Goal: Task Accomplishment & Management: Manage account settings

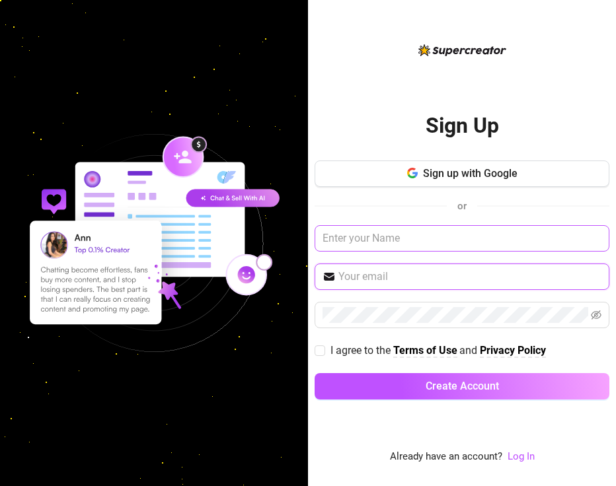
paste input "[EMAIL_ADDRESS][DOMAIN_NAME] elevatemedia2025$$$"
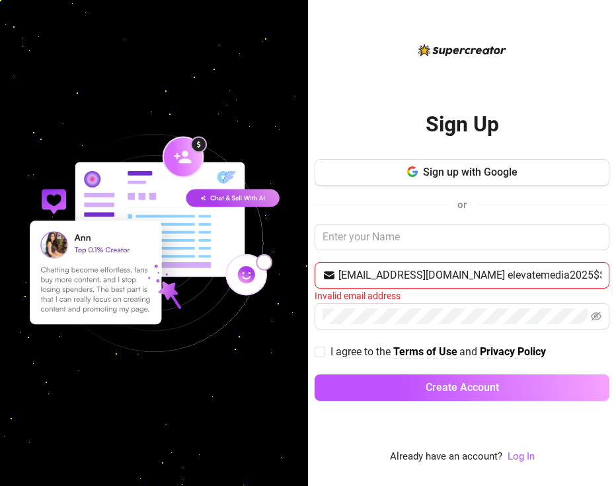
drag, startPoint x: 448, startPoint y: 277, endPoint x: 593, endPoint y: 288, distance: 145.1
click at [593, 288] on span "[EMAIL_ADDRESS][DOMAIN_NAME] elevatemedia2025$$$" at bounding box center [461, 275] width 295 height 26
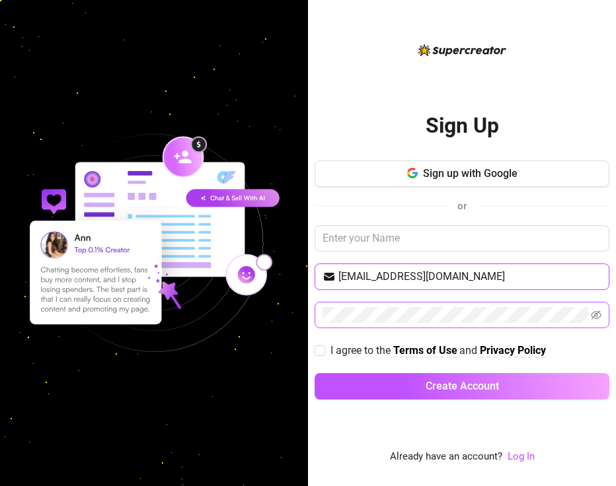
type input "[EMAIL_ADDRESS][DOMAIN_NAME]"
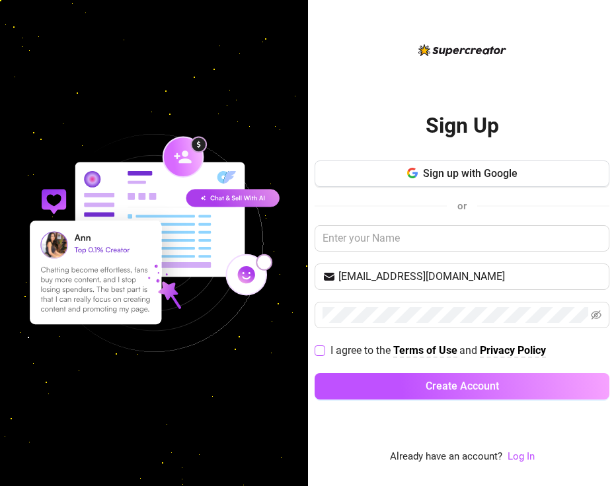
click at [324, 348] on span at bounding box center [319, 351] width 11 height 11
click at [324, 348] on input "I agree to the Terms of Use and Privacy Policy" at bounding box center [318, 350] width 9 height 9
click at [319, 352] on input "I agree to the Terms of Use and Privacy Policy" at bounding box center [318, 350] width 9 height 9
click at [595, 314] on icon "eye-invisible" at bounding box center [596, 315] width 11 height 9
click at [319, 349] on input "I agree to the Terms of Use and Privacy Policy" at bounding box center [318, 350] width 9 height 9
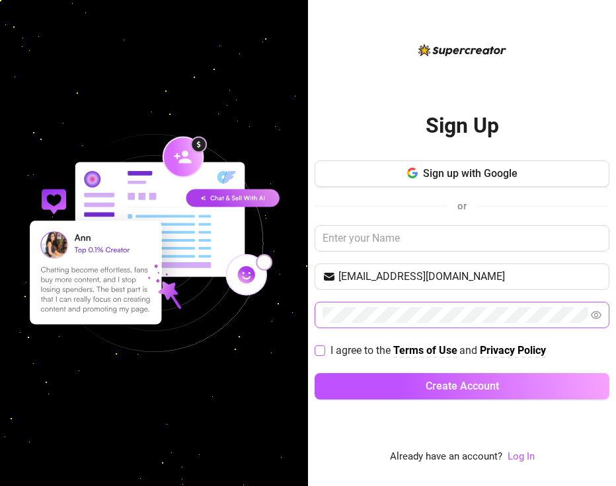
checkbox input "true"
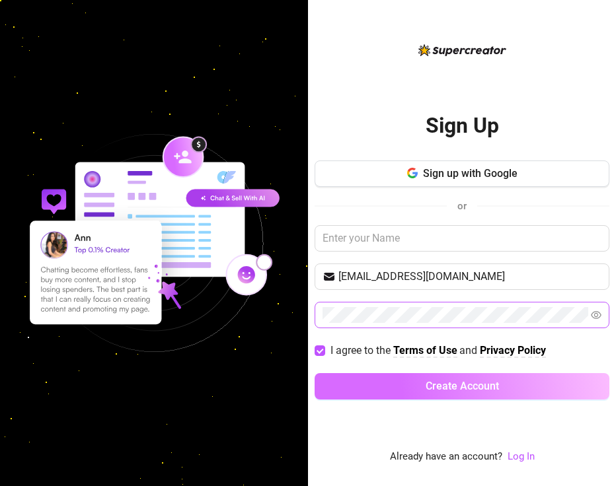
click at [363, 381] on button "Create Account" at bounding box center [461, 386] width 295 height 26
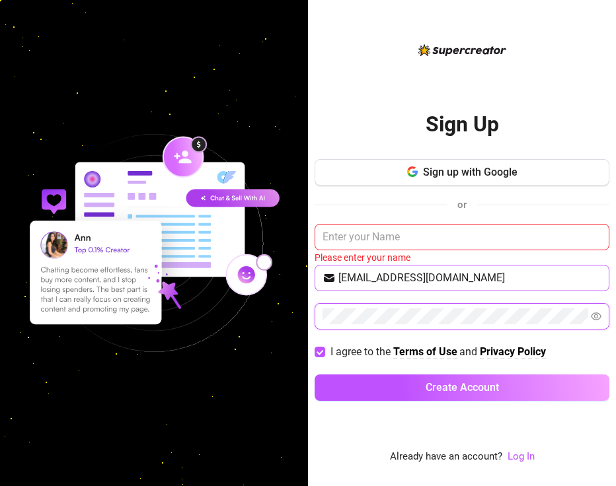
click at [324, 277] on div "Sign up with Google or Please enter your name [EMAIL_ADDRESS][DOMAIN_NAME] I ag…" at bounding box center [461, 286] width 295 height 254
click at [474, 280] on input "[EMAIL_ADDRESS][DOMAIN_NAME]" at bounding box center [469, 278] width 263 height 16
paste input "elevatemedia2025$$$"
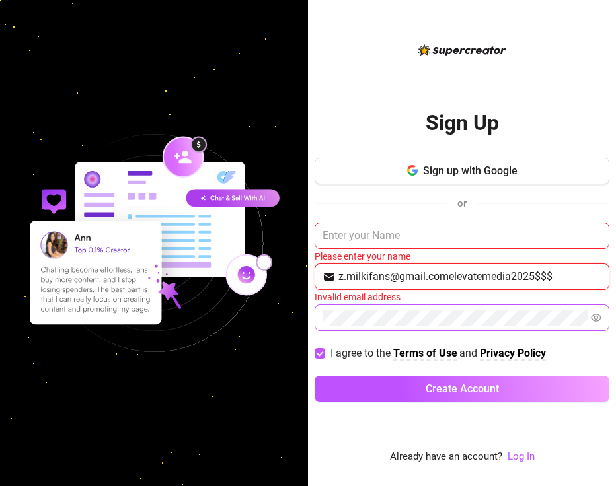
click at [488, 272] on input "z.milkifans@gmail.comelevatemedia2025$$$" at bounding box center [469, 277] width 263 height 16
type input "z.milkifans@gmail.comelevatemedia2025$$$"
click at [509, 451] on link "Log In" at bounding box center [520, 457] width 27 height 12
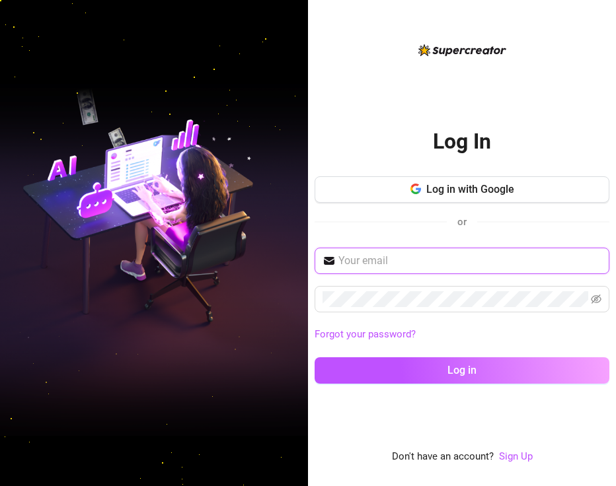
paste input "z.milkifans@gmail.comelevatemedia2025$$$"
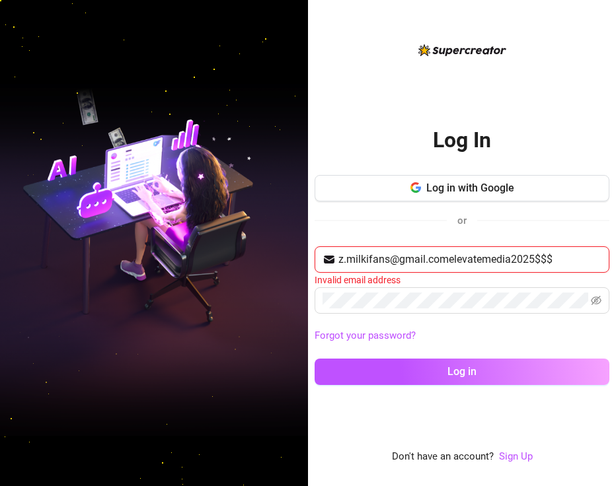
drag, startPoint x: 447, startPoint y: 260, endPoint x: 572, endPoint y: 269, distance: 125.9
click at [572, 269] on span "z.milkifans@gmail.comelevatemedia2025$$$" at bounding box center [461, 259] width 295 height 26
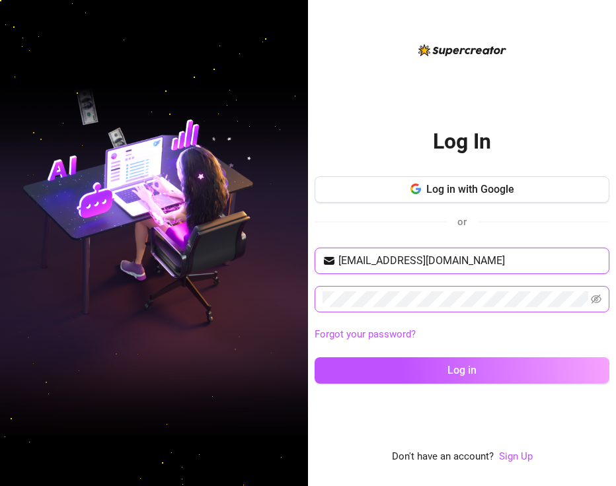
type input "[EMAIL_ADDRESS][DOMAIN_NAME]"
click at [462, 370] on button "Log in" at bounding box center [461, 370] width 295 height 26
